Goal: Task Accomplishment & Management: Manage account settings

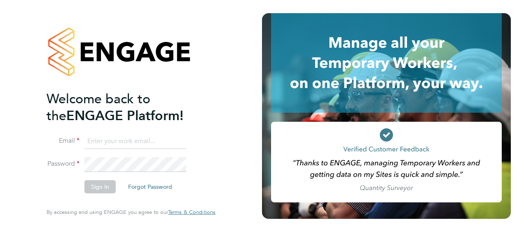
type input "david.penston@morgansindall.com"
click at [100, 188] on button "Sign In" at bounding box center [99, 186] width 31 height 13
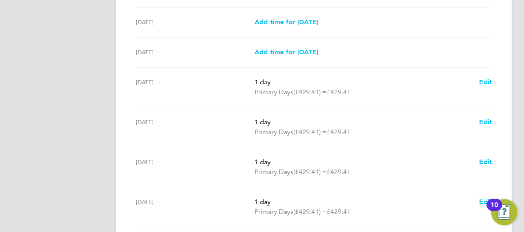
scroll to position [351, 0]
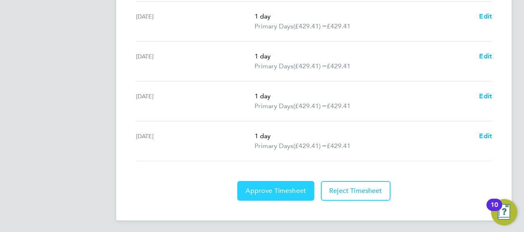
click at [278, 191] on span "Approve Timesheet" at bounding box center [275, 191] width 61 height 8
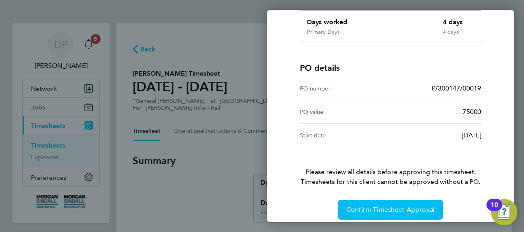
scroll to position [161, 0]
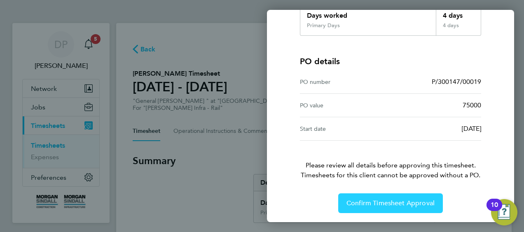
click at [390, 201] on span "Confirm Timesheet Approval" at bounding box center [390, 203] width 88 height 8
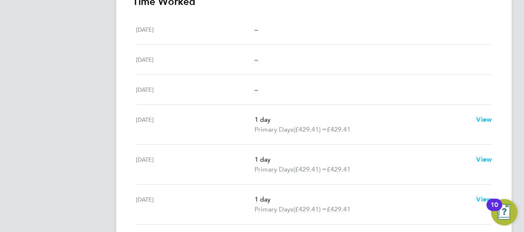
scroll to position [312, 0]
